Goal: Task Accomplishment & Management: Use online tool/utility

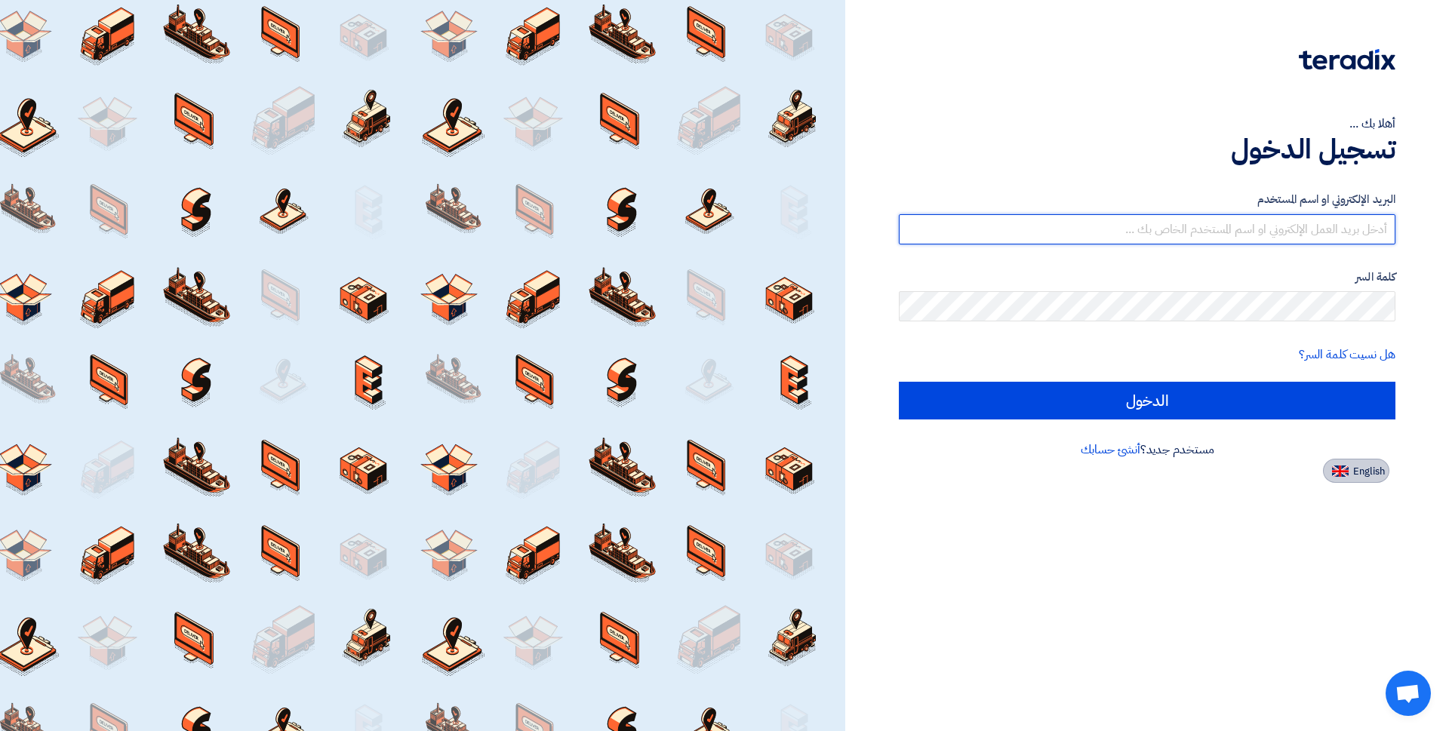
type input "[EMAIL_ADDRESS][DOMAIN_NAME]"
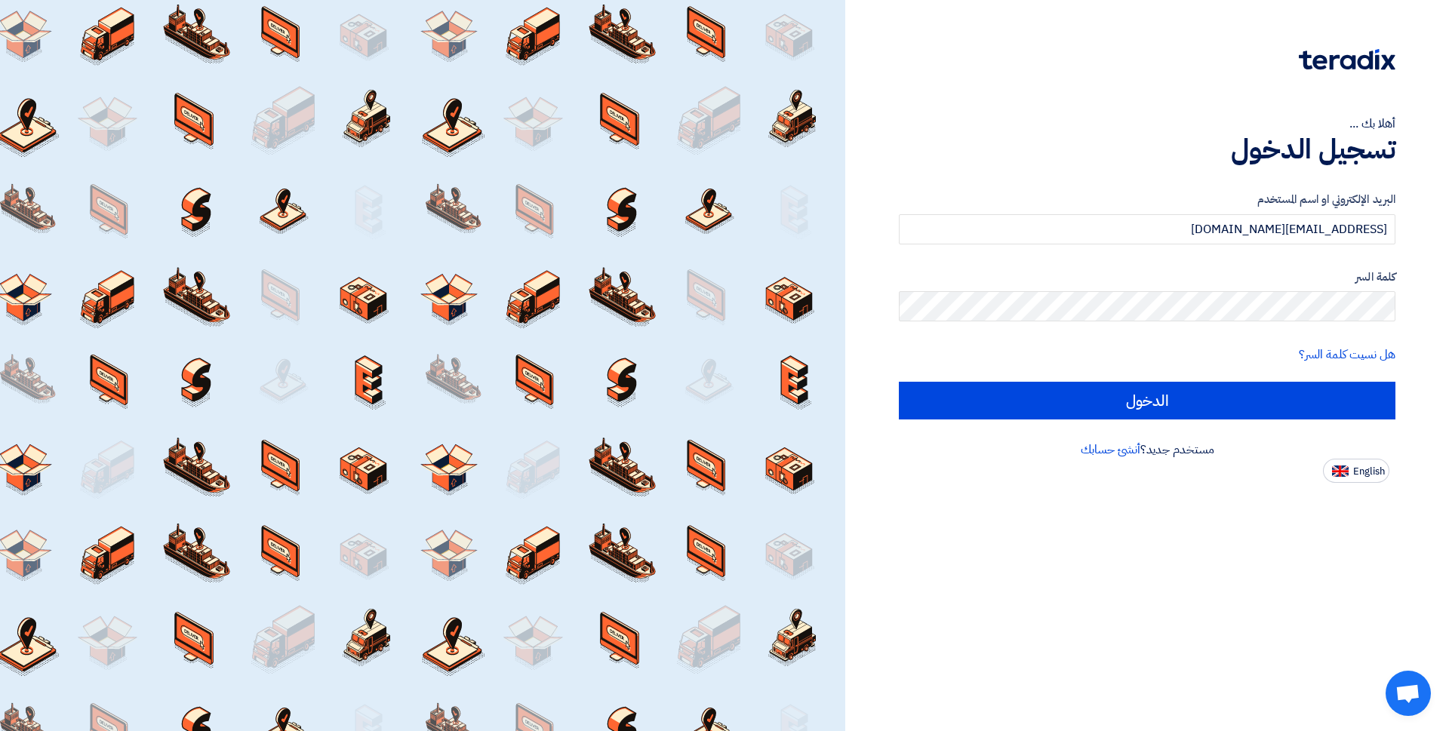
click at [1350, 475] on button "English" at bounding box center [1356, 471] width 66 height 24
type input "Sign in"
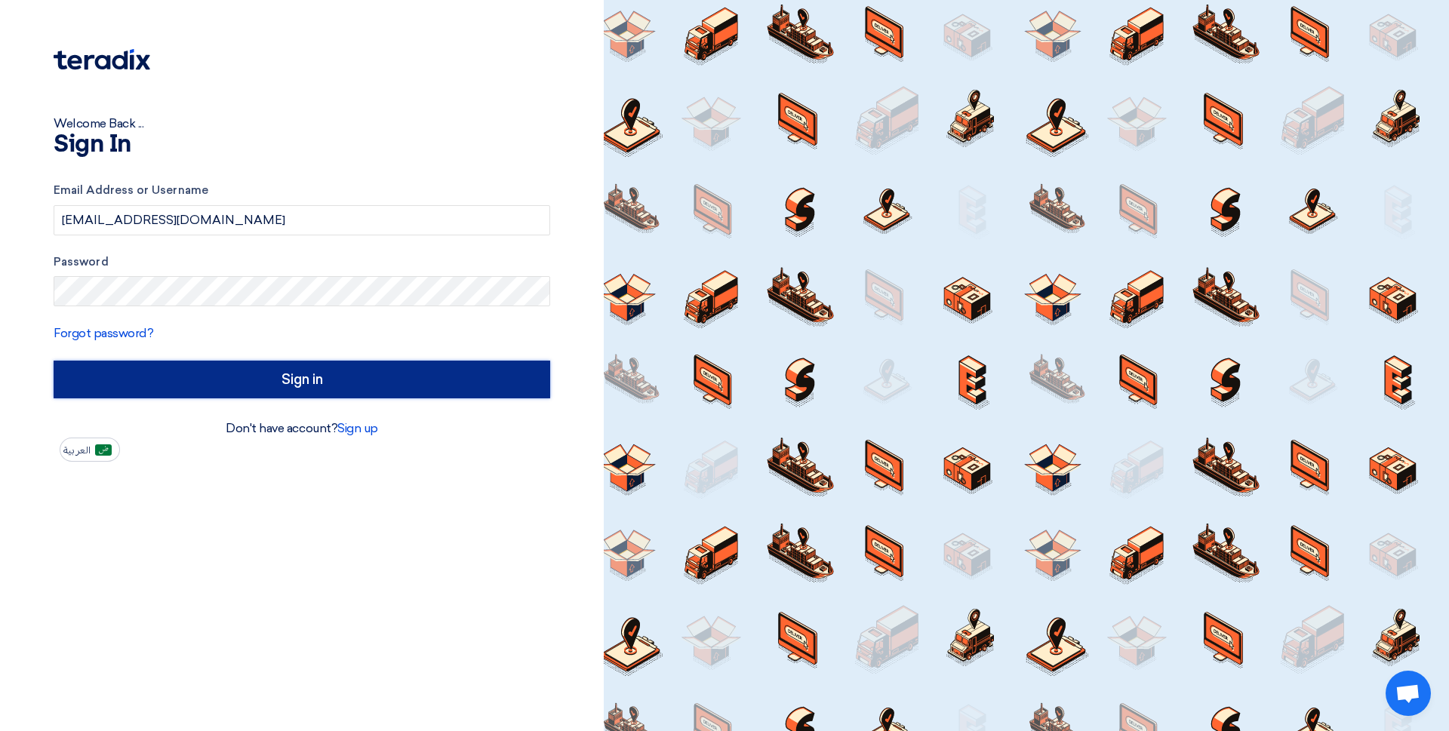
click at [303, 377] on input "Sign in" at bounding box center [302, 380] width 497 height 38
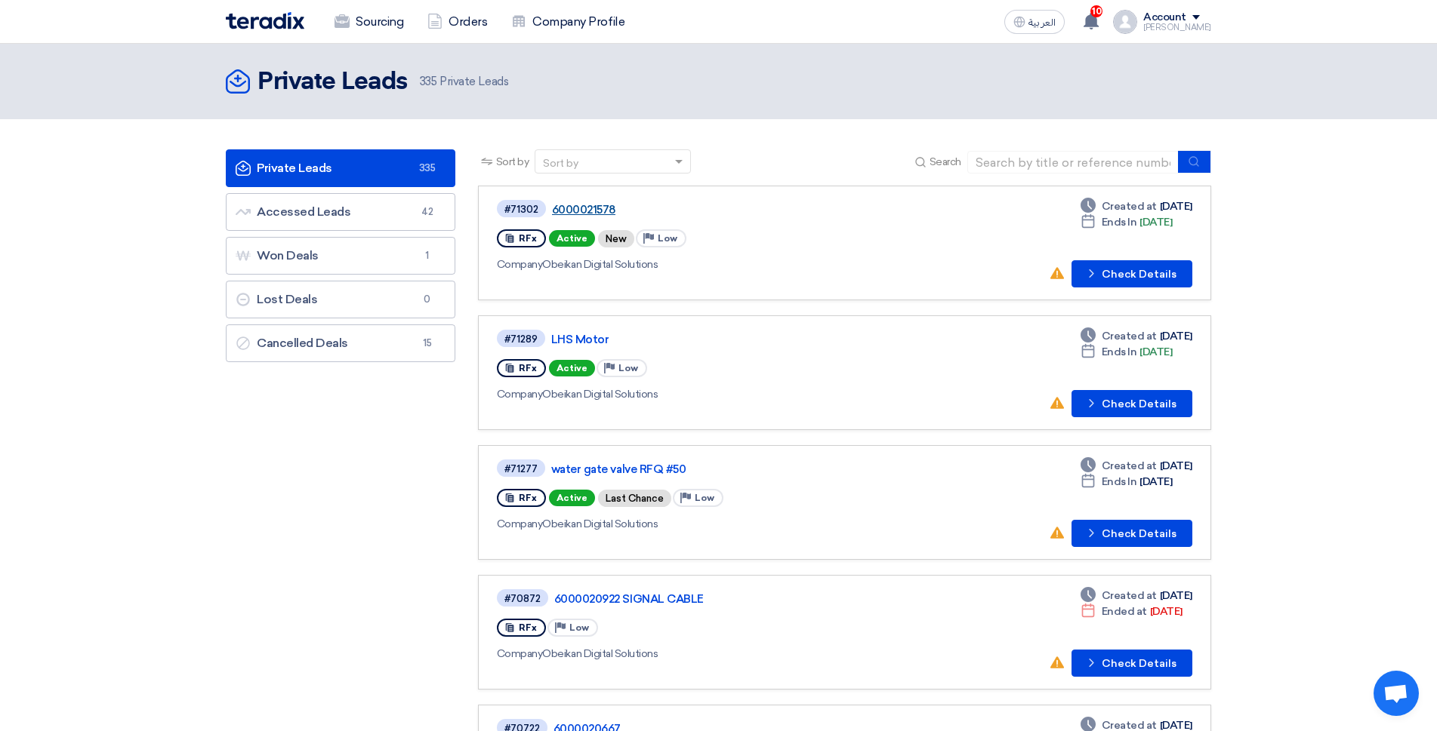
click at [587, 210] on link "6000021578" at bounding box center [740, 210] width 377 height 14
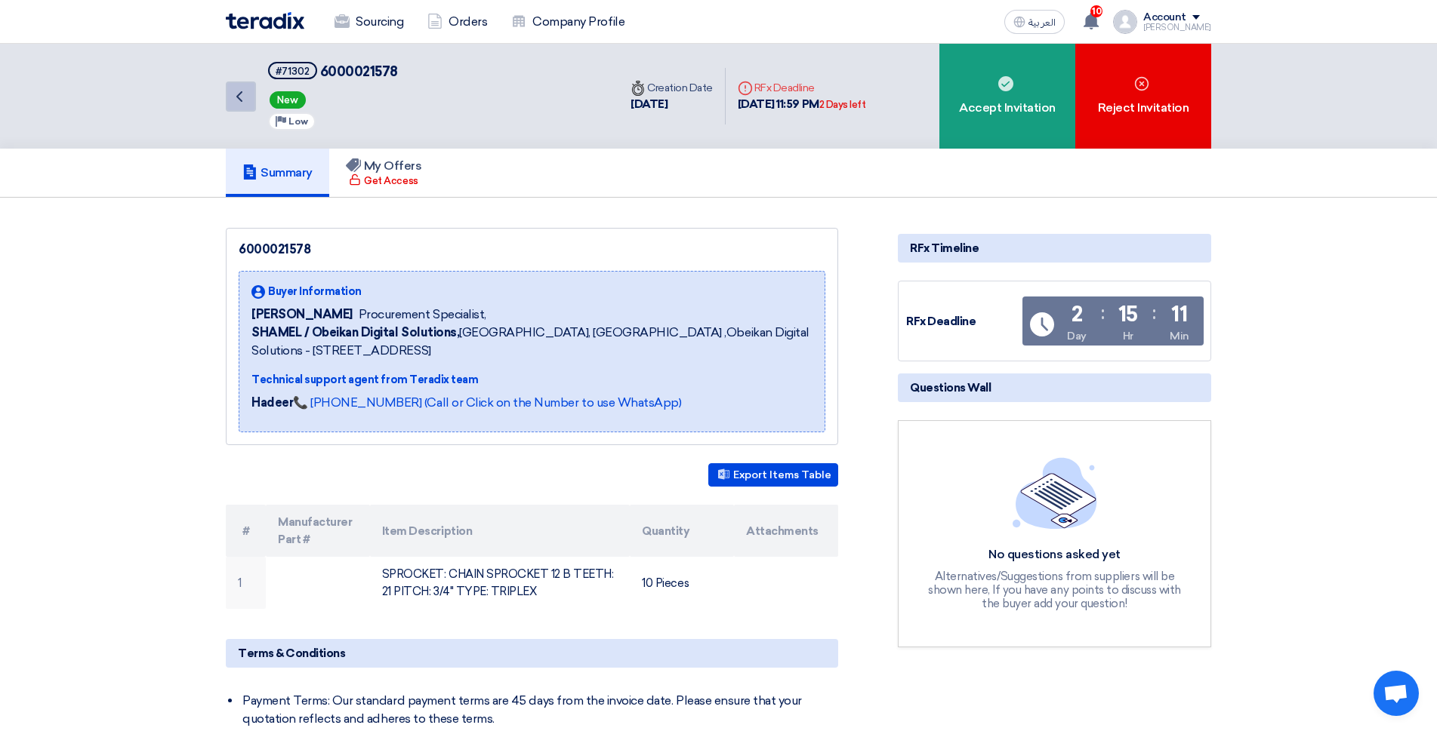
click at [243, 95] on icon "Back" at bounding box center [239, 97] width 18 height 18
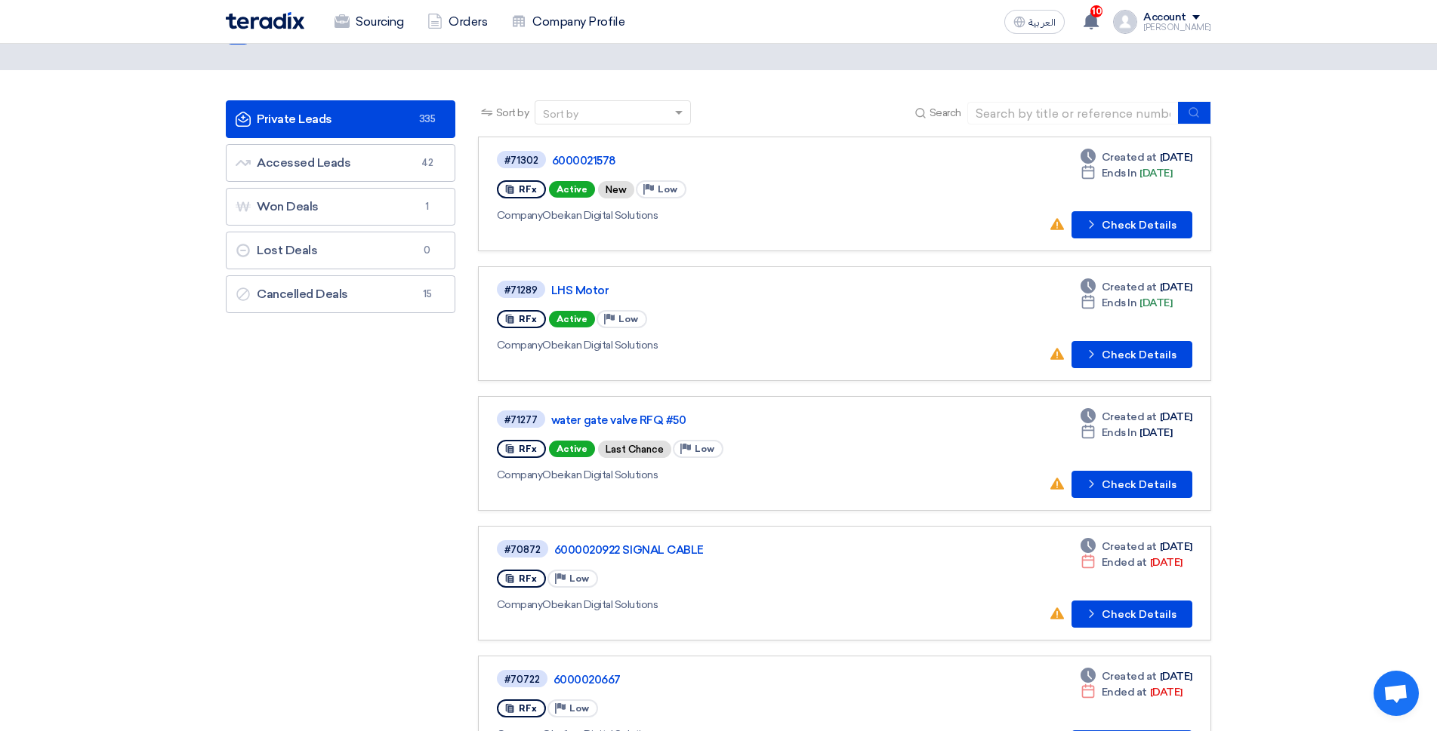
scroll to position [75, 0]
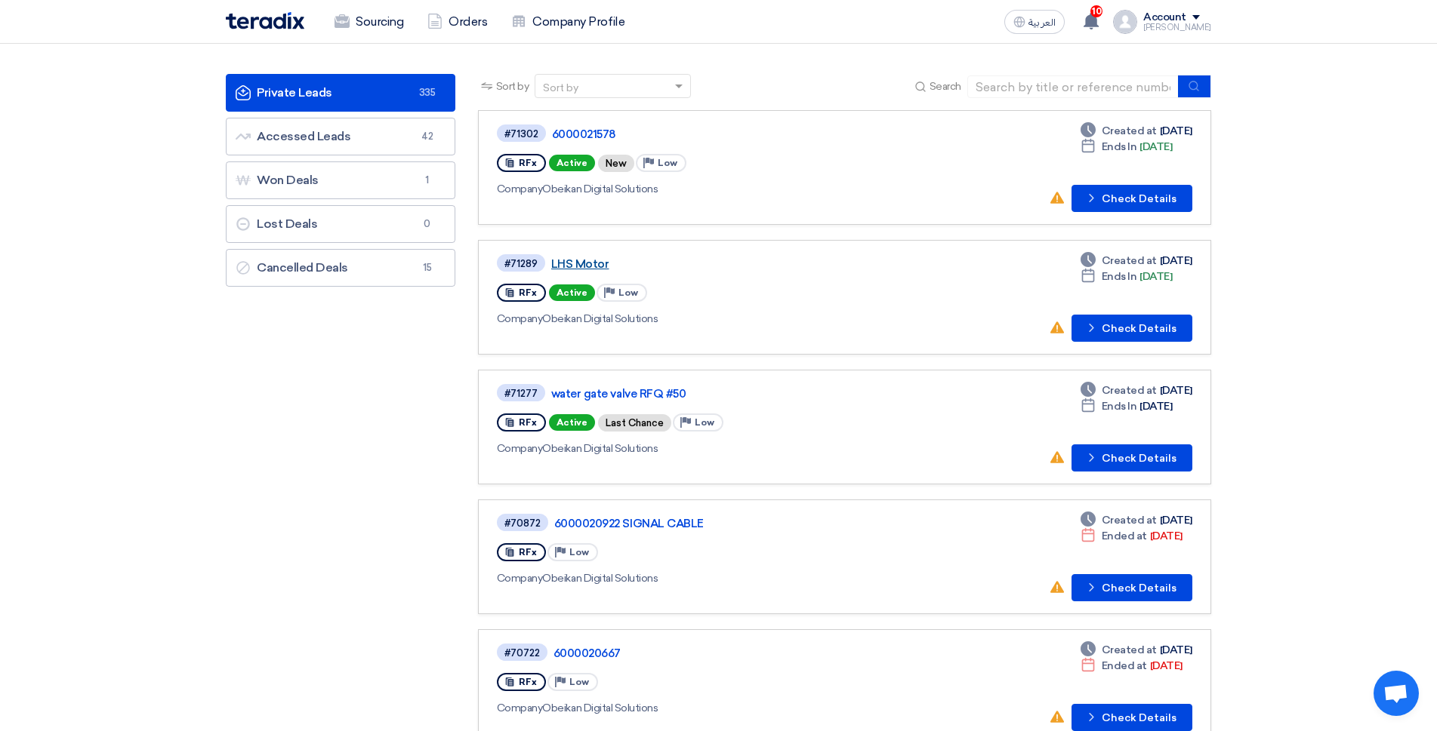
click at [580, 260] on link "LHS Motor" at bounding box center [739, 264] width 377 height 14
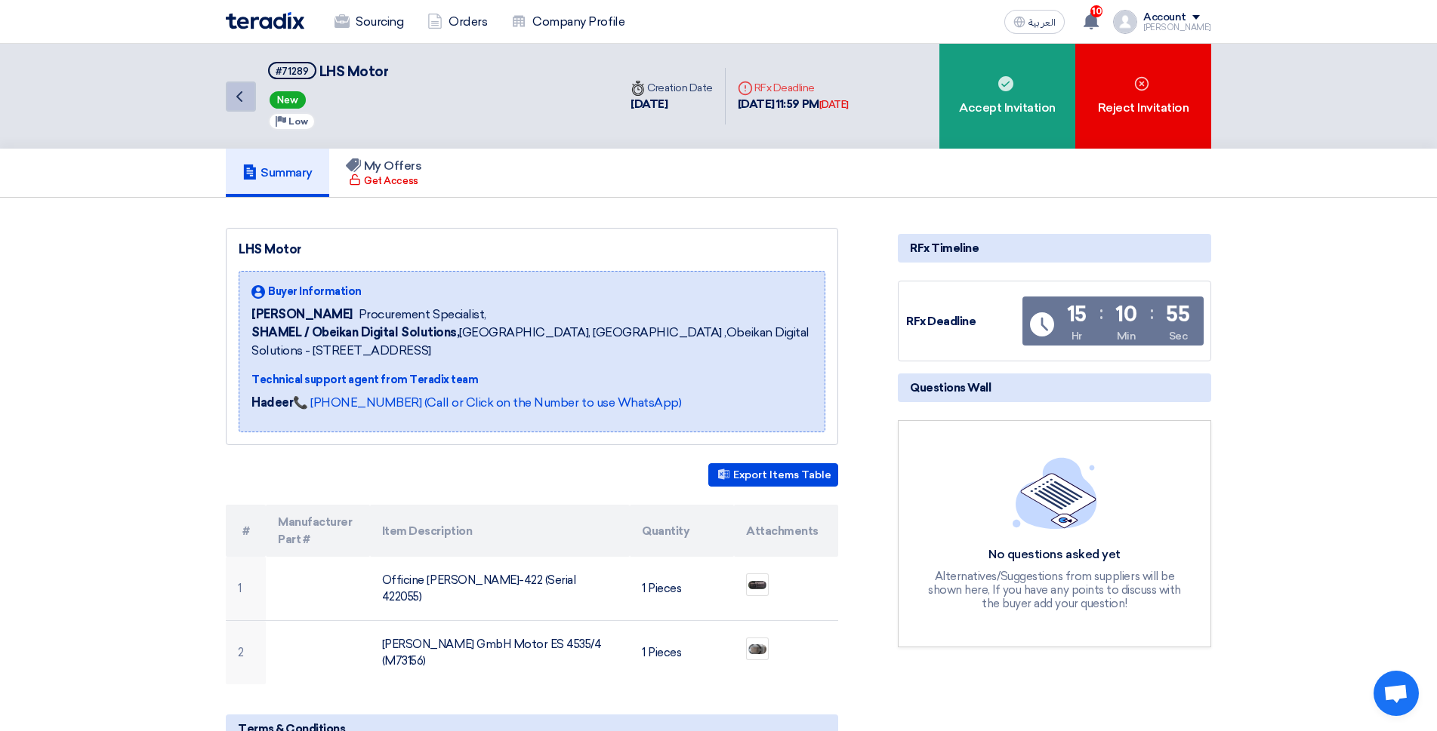
click at [239, 89] on icon "Back" at bounding box center [239, 97] width 18 height 18
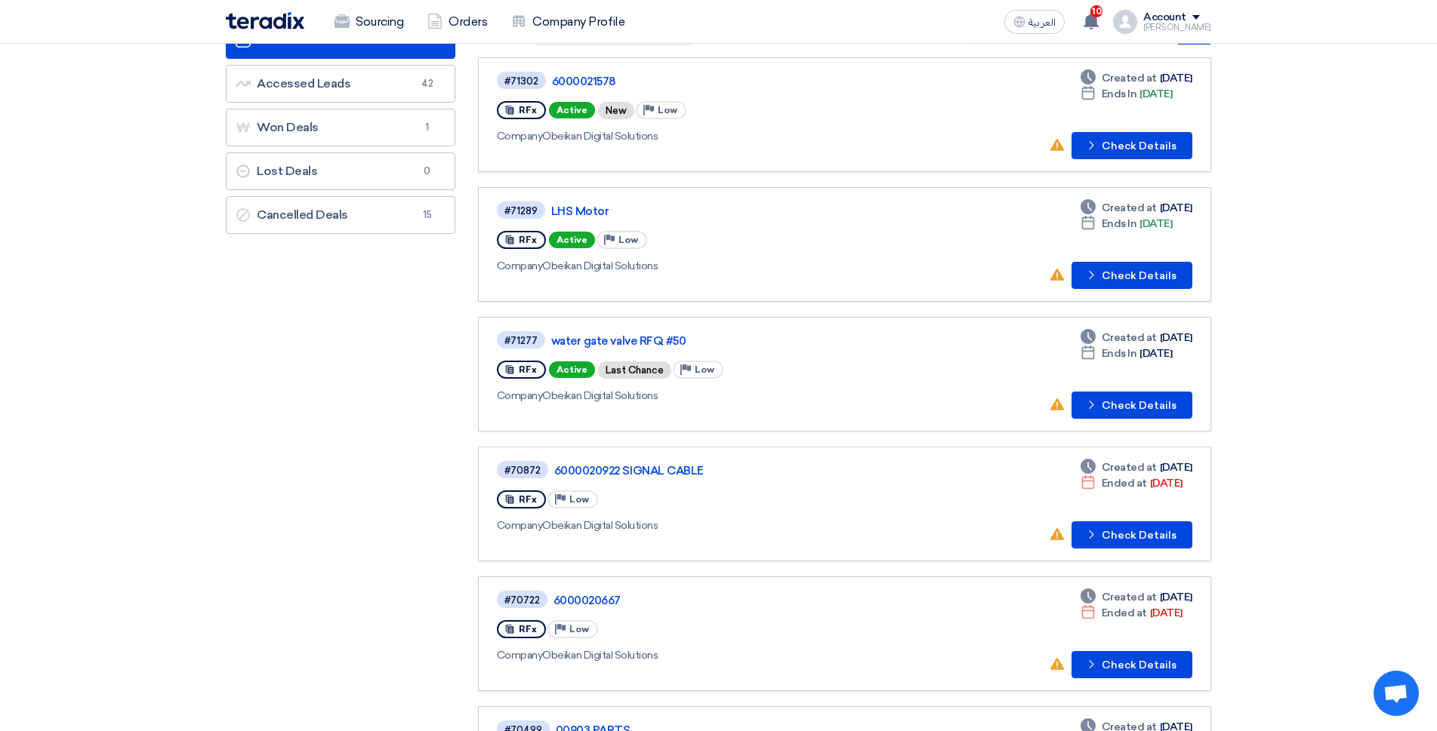
scroll to position [151, 0]
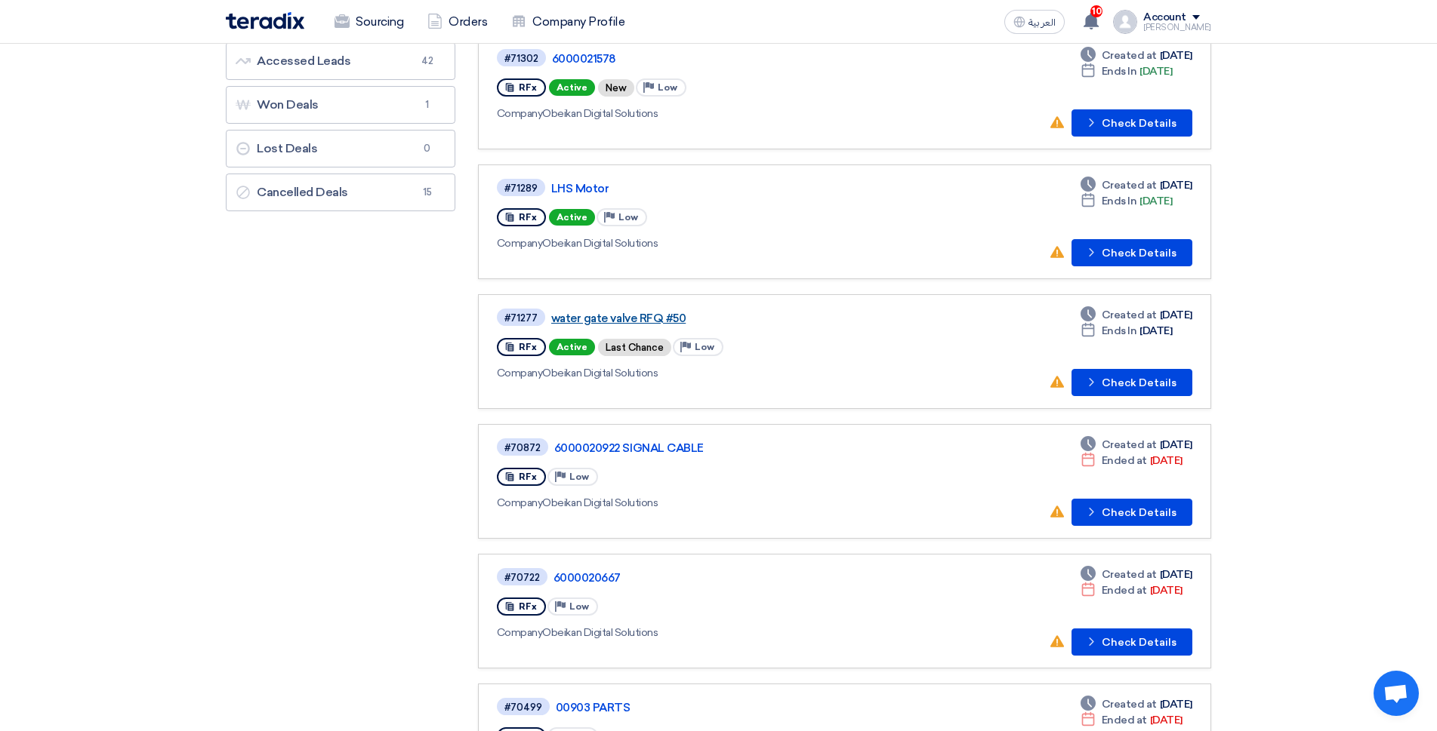
click at [626, 319] on link "water gate valve RFQ #50" at bounding box center [739, 319] width 377 height 14
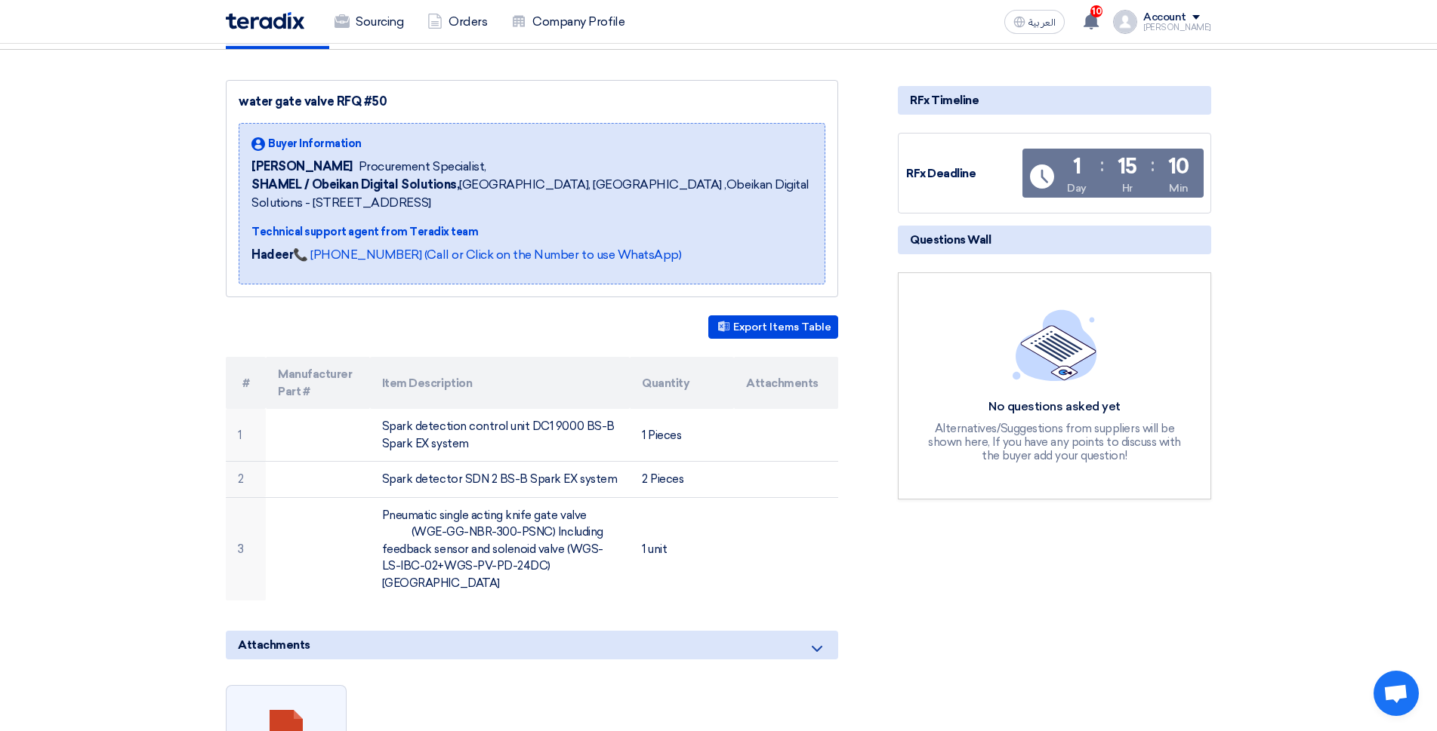
scroll to position [151, 0]
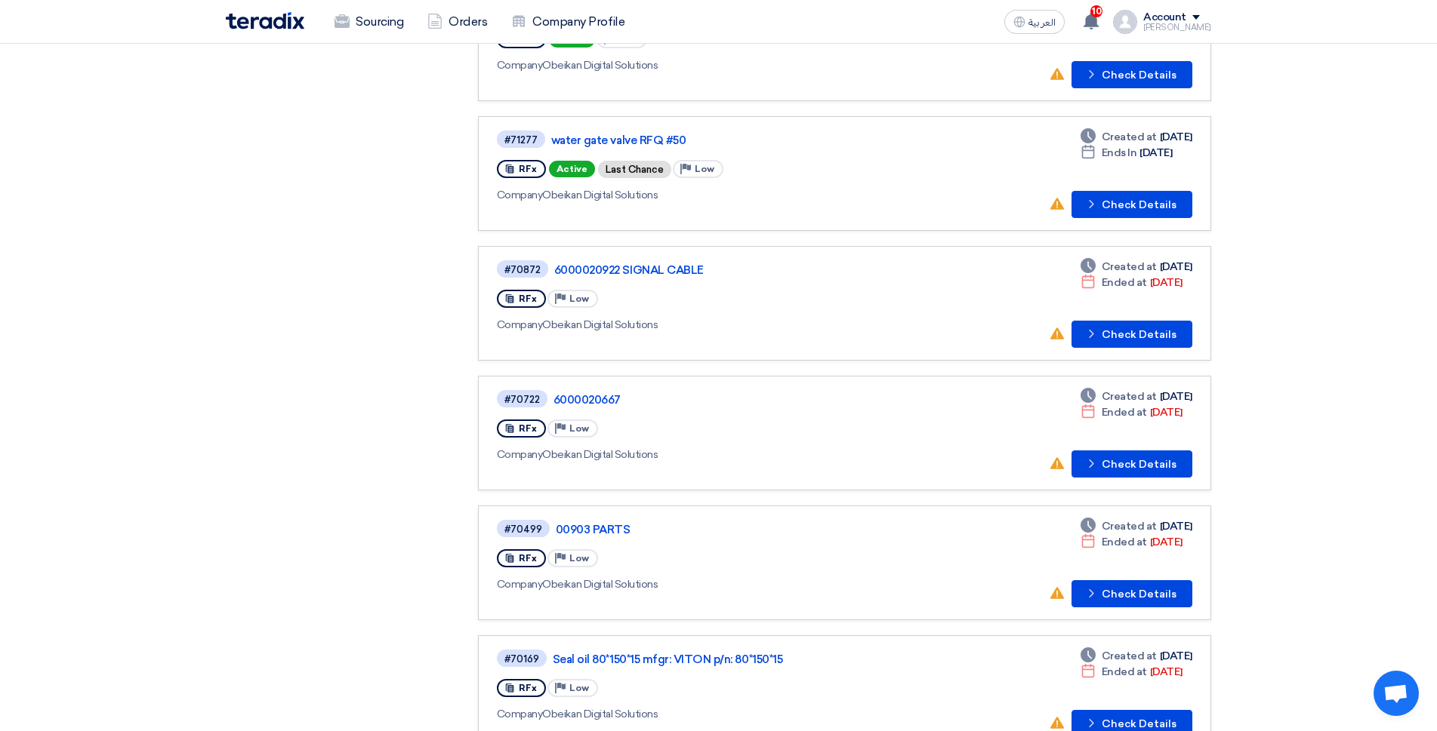
scroll to position [302, 0]
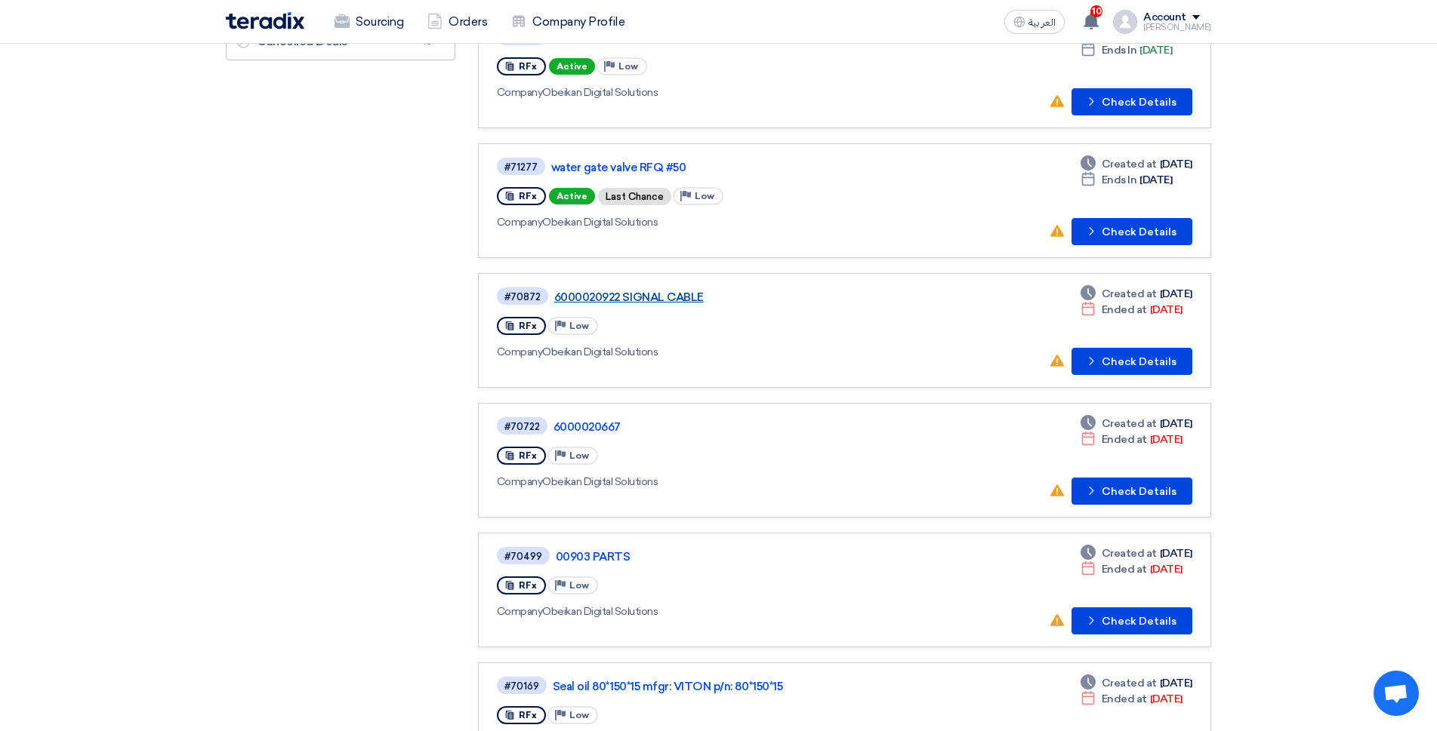
click at [636, 293] on link "6000020922 SIGNAL CABLE" at bounding box center [742, 298] width 377 height 14
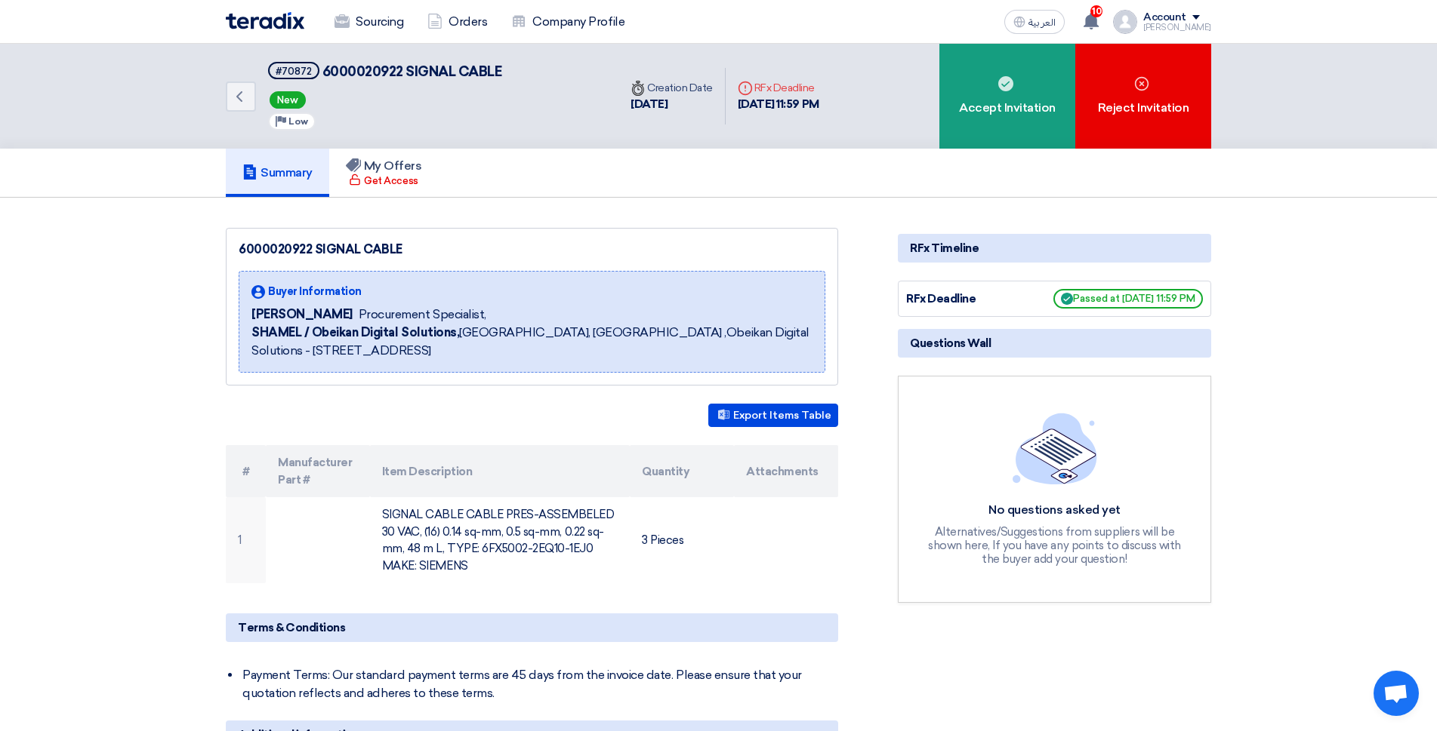
click at [1199, 17] on span at bounding box center [1196, 17] width 8 height 5
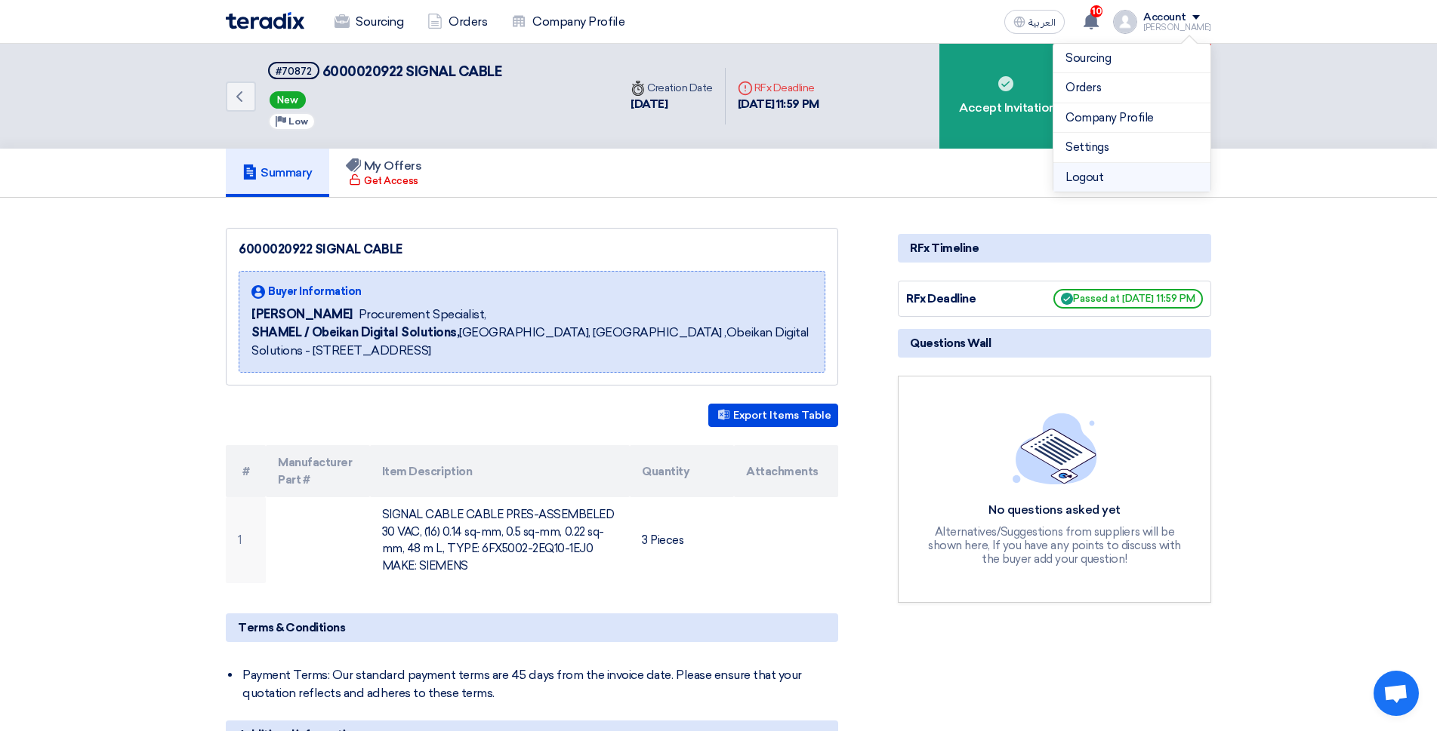
click at [1089, 179] on li "Logout" at bounding box center [1131, 177] width 157 height 29
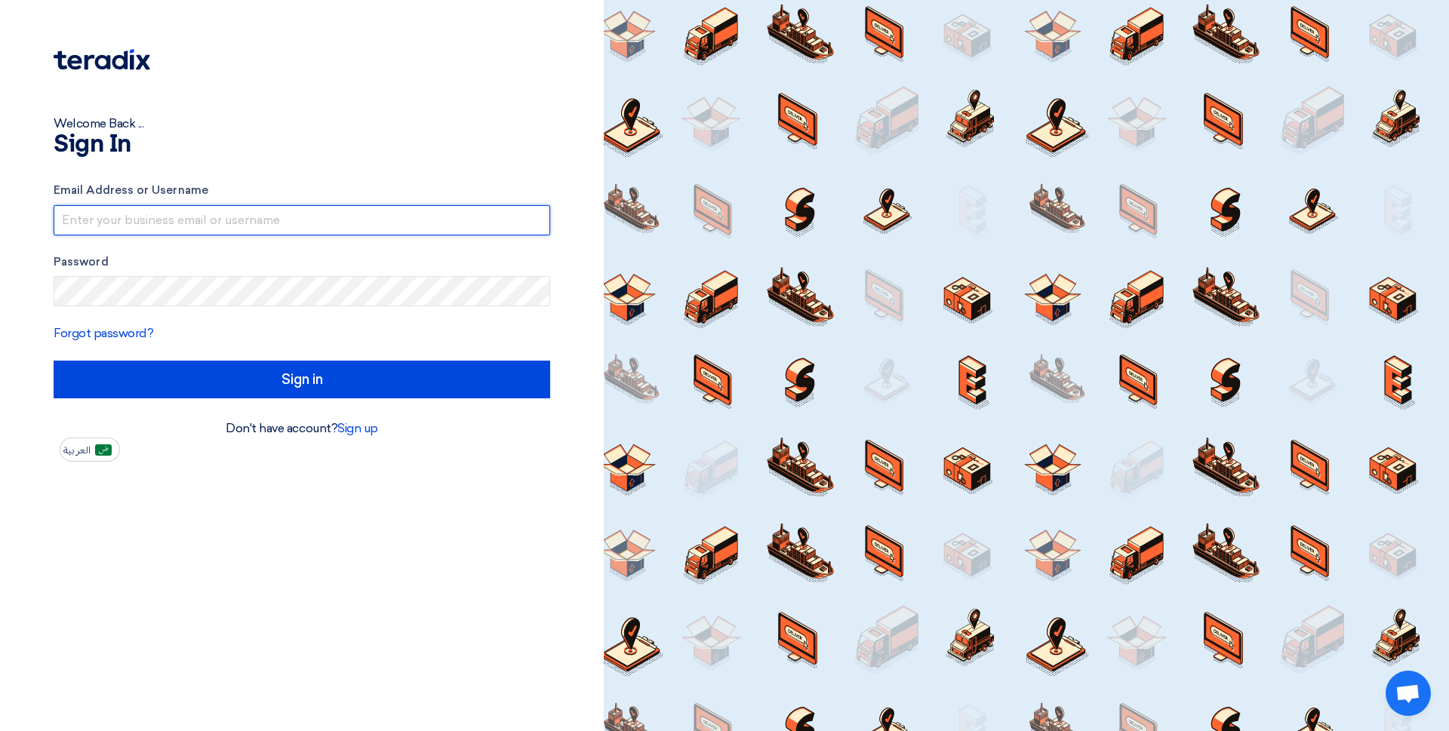
type input "[EMAIL_ADDRESS][DOMAIN_NAME]"
